Goal: Task Accomplishment & Management: Manage account settings

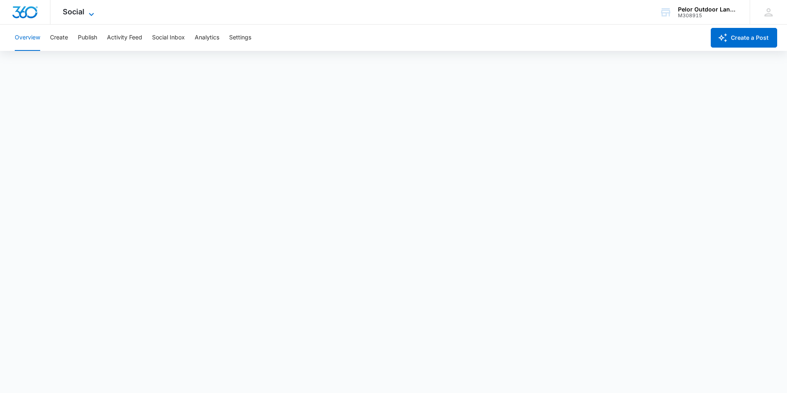
click at [78, 11] on span "Social" at bounding box center [74, 11] width 22 height 9
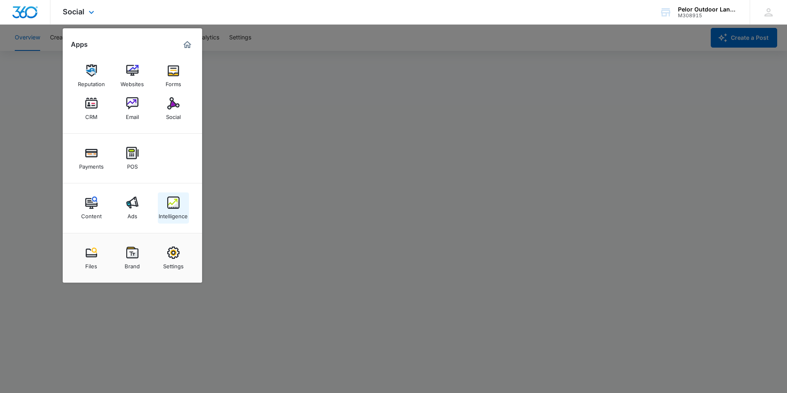
click at [173, 205] on img at bounding box center [173, 202] width 12 height 12
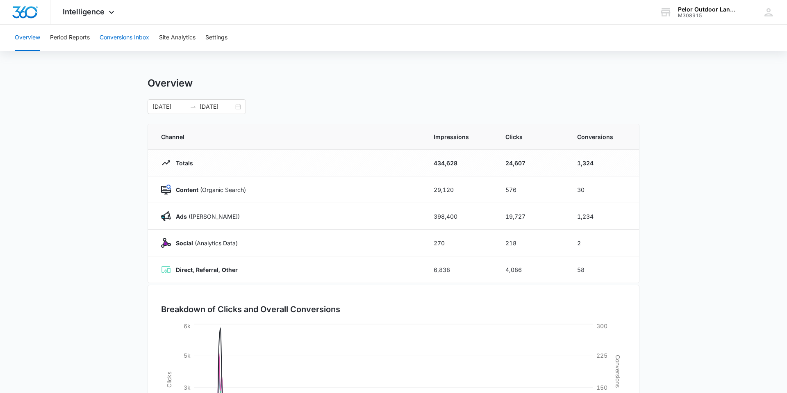
click at [131, 32] on button "Conversions Inbox" at bounding box center [125, 38] width 50 height 26
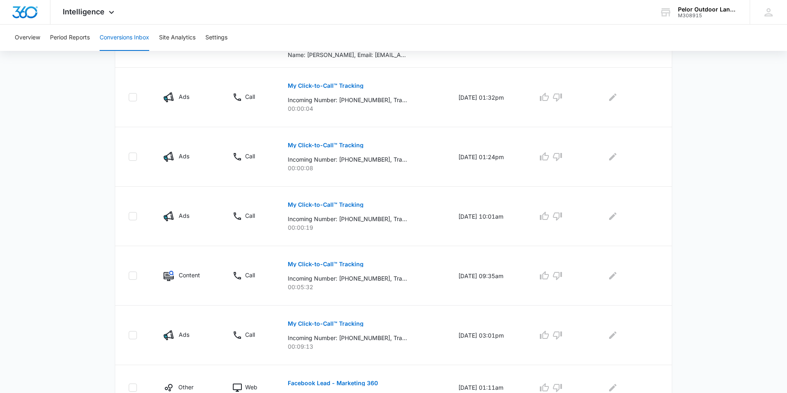
scroll to position [282, 0]
click at [291, 264] on p "My Click-to-Call™ Tracking" at bounding box center [326, 263] width 76 height 6
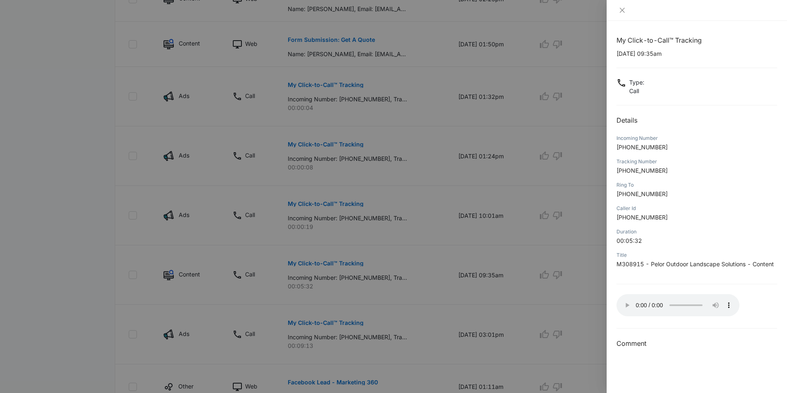
click at [140, 241] on div at bounding box center [393, 196] width 787 height 393
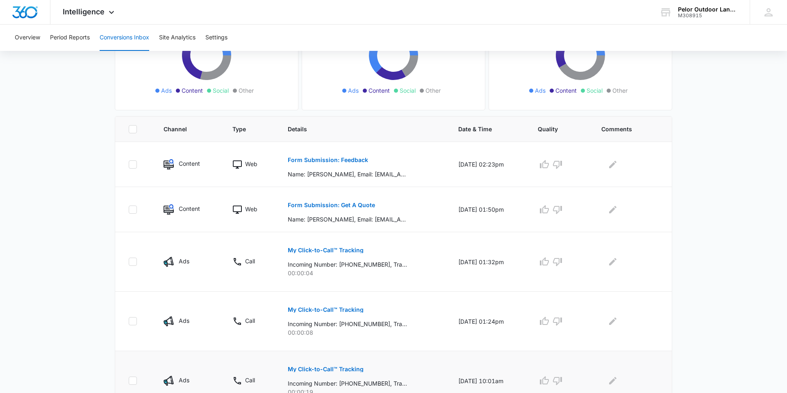
scroll to position [115, 0]
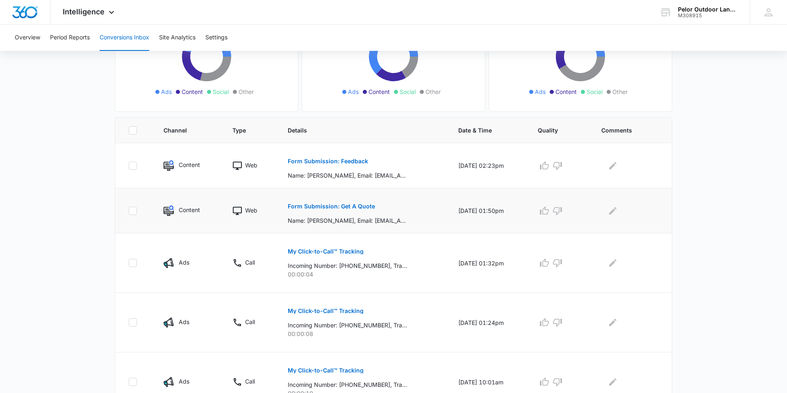
click at [329, 203] on button "Form Submission: Get A Quote" at bounding box center [331, 206] width 87 height 20
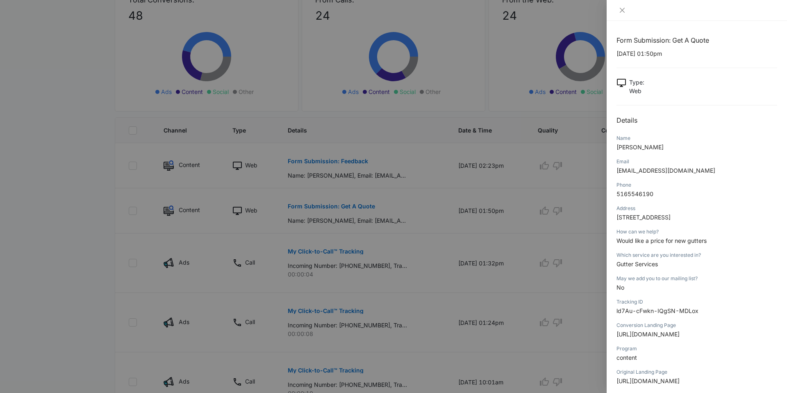
click at [623, 19] on div at bounding box center [697, 10] width 180 height 21
click at [595, 18] on div at bounding box center [393, 196] width 787 height 393
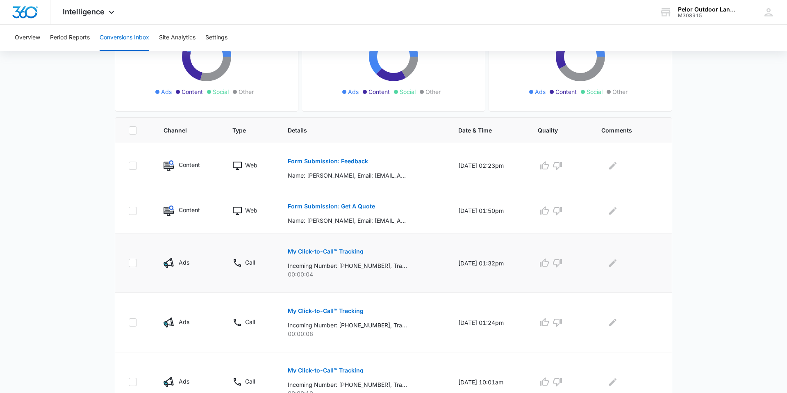
click at [316, 249] on p "My Click-to-Call™ Tracking" at bounding box center [326, 251] width 76 height 6
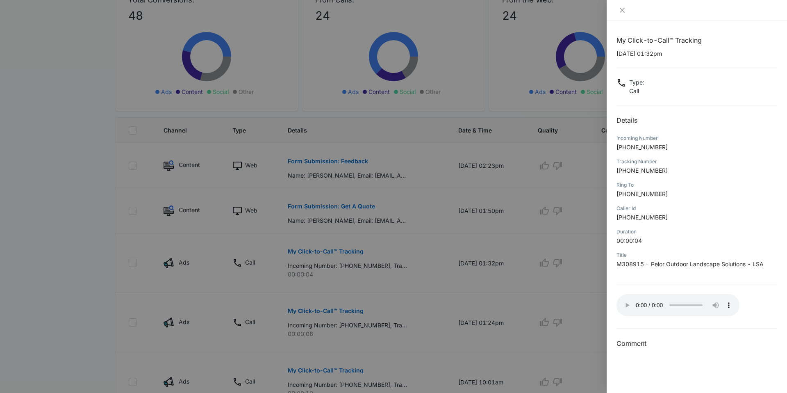
click at [448, 235] on div at bounding box center [393, 196] width 787 height 393
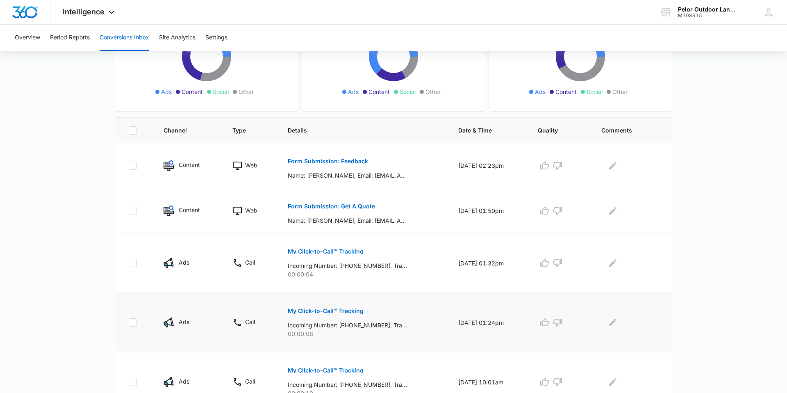
click at [339, 311] on p "My Click-to-Call™ Tracking" at bounding box center [326, 311] width 76 height 6
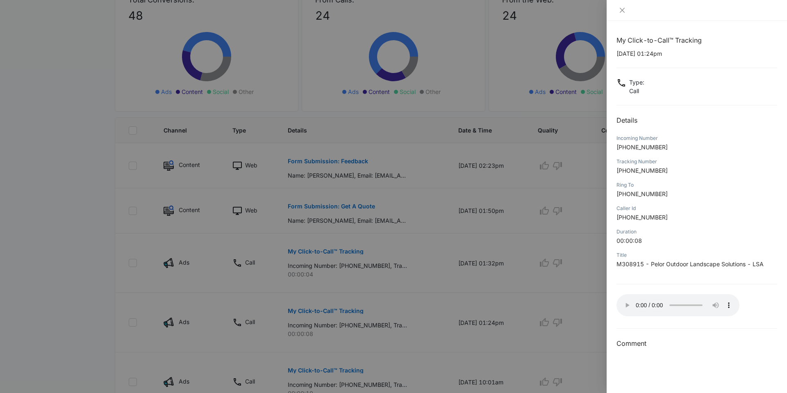
click at [424, 316] on div at bounding box center [393, 196] width 787 height 393
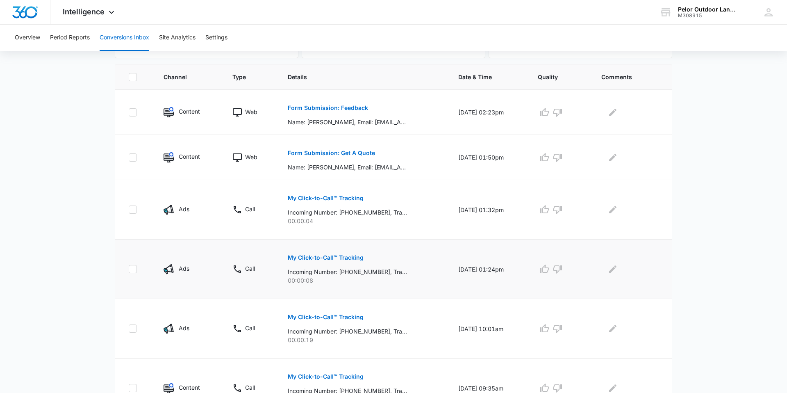
scroll to position [188, 0]
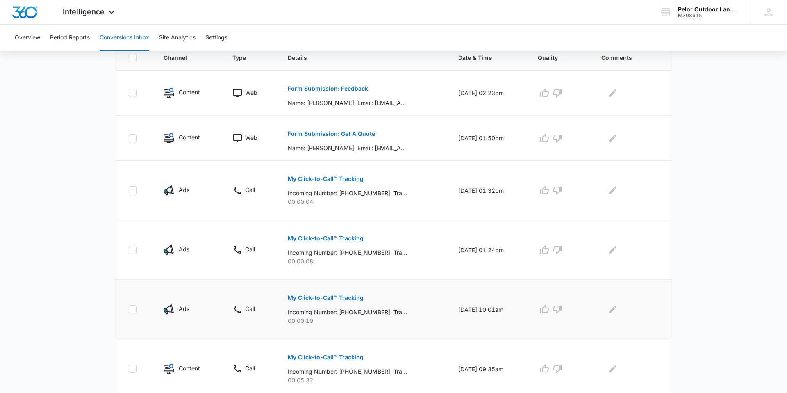
click at [324, 296] on p "My Click-to-Call™ Tracking" at bounding box center [326, 298] width 76 height 6
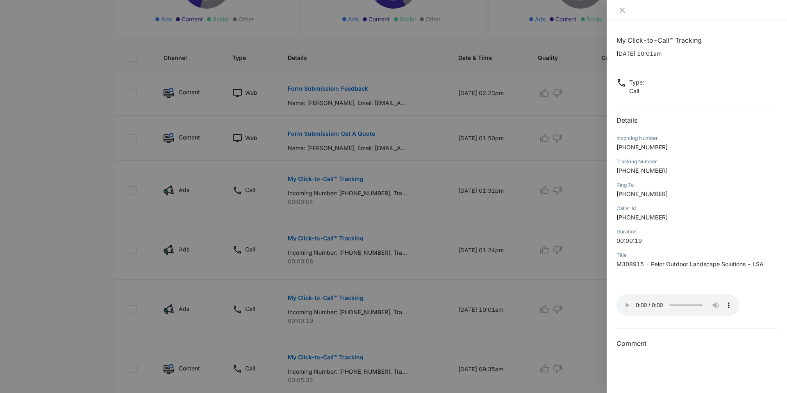
click at [378, 289] on div at bounding box center [393, 196] width 787 height 393
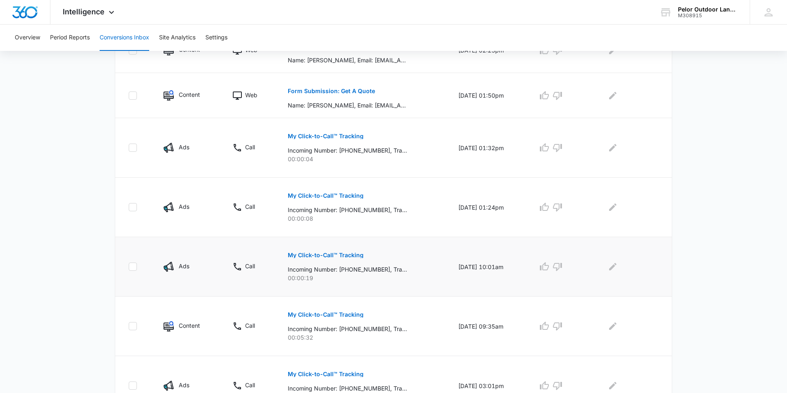
scroll to position [240, 0]
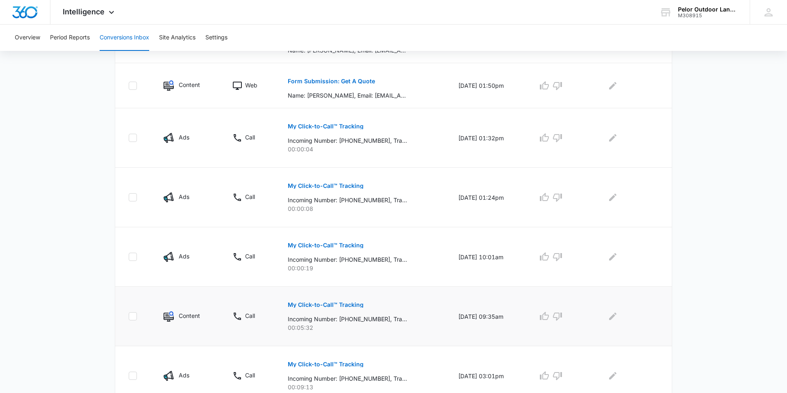
click at [341, 303] on p "My Click-to-Call™ Tracking" at bounding box center [326, 305] width 76 height 6
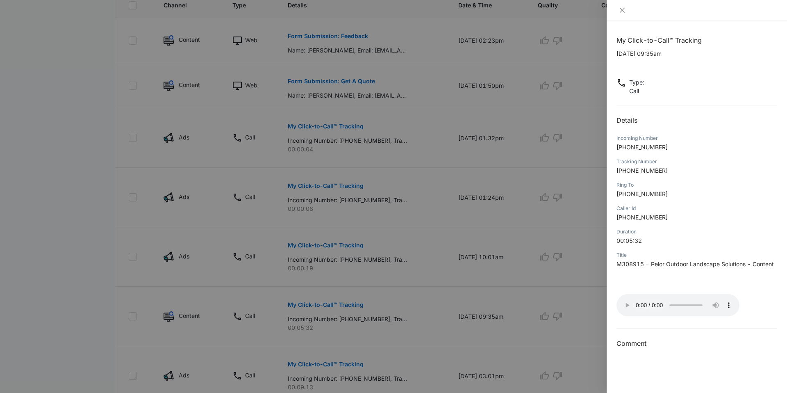
click at [77, 216] on div at bounding box center [393, 196] width 787 height 393
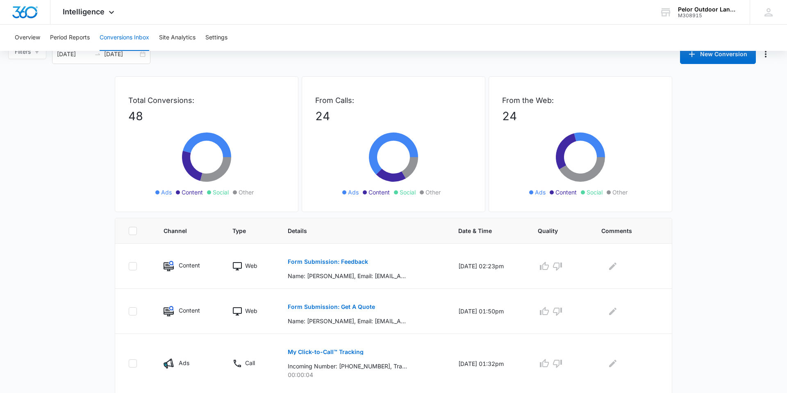
scroll to position [0, 0]
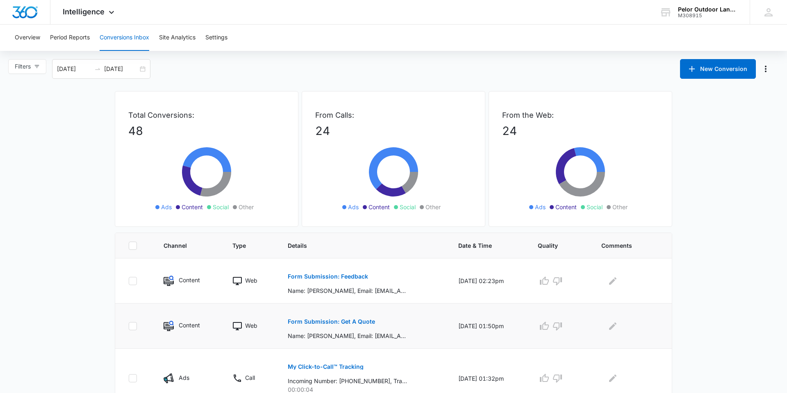
click at [350, 321] on p "Form Submission: Get A Quote" at bounding box center [331, 322] width 87 height 6
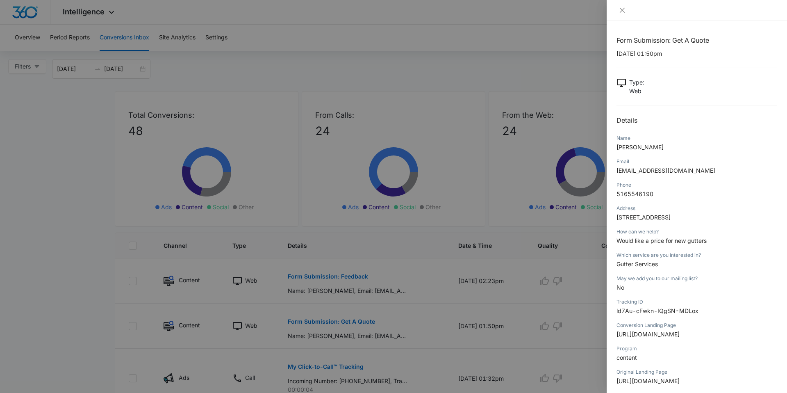
click at [630, 148] on span "[PERSON_NAME]" at bounding box center [640, 147] width 47 height 7
click at [624, 170] on span "[EMAIL_ADDRESS][DOMAIN_NAME]" at bounding box center [666, 170] width 99 height 7
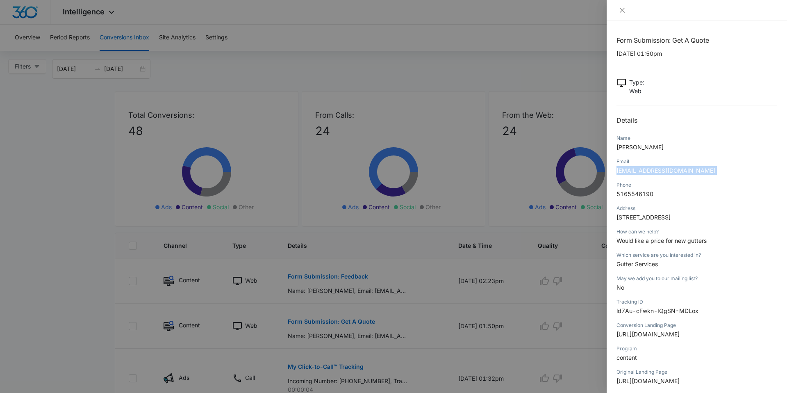
click at [624, 170] on span "[EMAIL_ADDRESS][DOMAIN_NAME]" at bounding box center [666, 170] width 99 height 7
copy span "[EMAIL_ADDRESS][DOMAIN_NAME]"
